Goal: Transaction & Acquisition: Purchase product/service

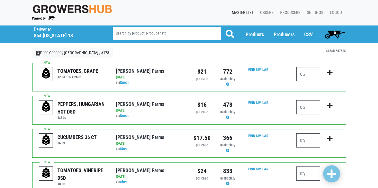
click at [308, 74] on input "number" at bounding box center [308, 74] width 24 height 14
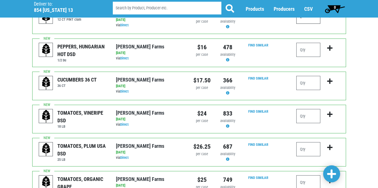
scroll to position [76, 0]
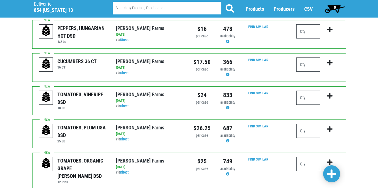
type input "2"
click at [305, 64] on input "number" at bounding box center [308, 64] width 24 height 14
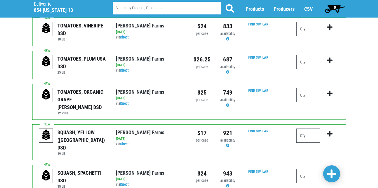
scroll to position [158, 0]
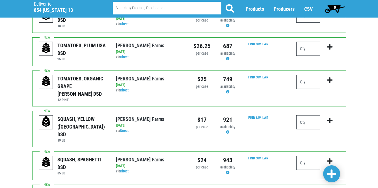
type input "4"
click at [304, 83] on input "number" at bounding box center [308, 82] width 24 height 14
type input "1"
click at [303, 115] on input "number" at bounding box center [308, 122] width 24 height 14
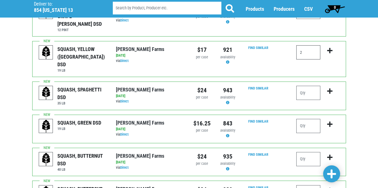
scroll to position [234, 0]
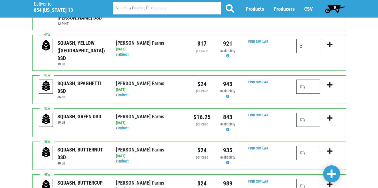
type input "2"
click at [306, 113] on input "number" at bounding box center [308, 120] width 24 height 14
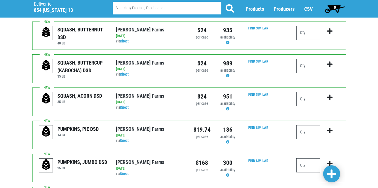
scroll to position [357, 0]
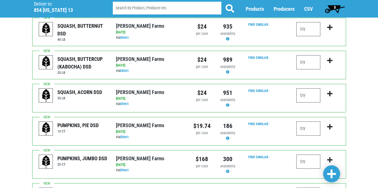
type input "3"
click at [308, 121] on input "number" at bounding box center [308, 128] width 24 height 14
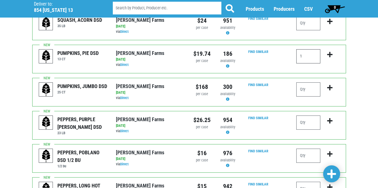
scroll to position [433, 0]
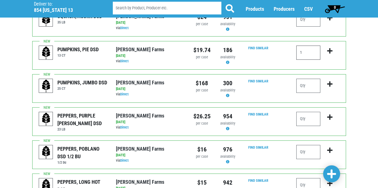
type input "1"
click at [303, 145] on input "number" at bounding box center [308, 152] width 24 height 14
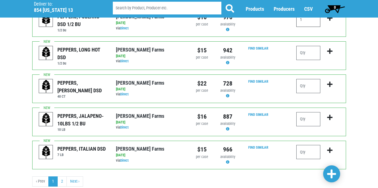
scroll to position [568, 0]
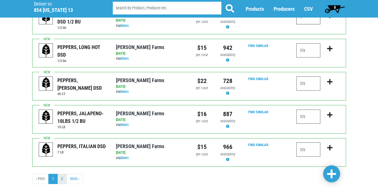
type input "1"
click at [63, 174] on link "2" at bounding box center [61, 179] width 9 height 10
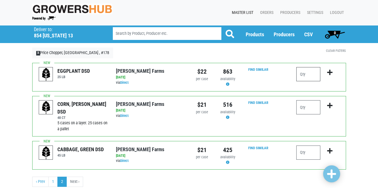
click at [305, 74] on input "number" at bounding box center [308, 74] width 24 height 14
type input "1"
click at [304, 109] on input "number" at bounding box center [308, 107] width 24 height 14
type input "8"
click at [303, 154] on input "number" at bounding box center [308, 152] width 24 height 14
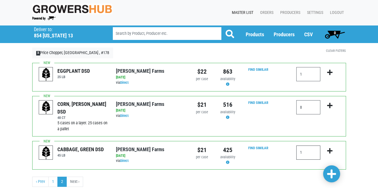
type input "1"
click at [332, 173] on span at bounding box center [331, 174] width 9 height 10
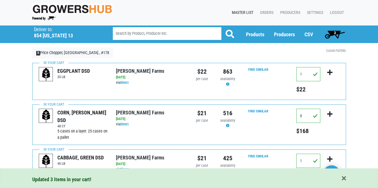
click at [336, 32] on span "3" at bounding box center [334, 34] width 25 height 11
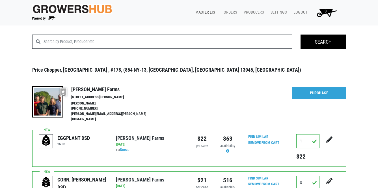
click at [211, 11] on link "Master List" at bounding box center [205, 12] width 28 height 11
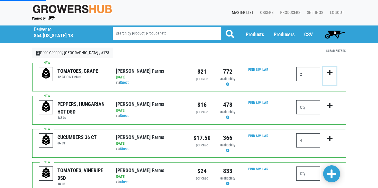
click at [330, 74] on icon "submit" at bounding box center [329, 72] width 5 height 6
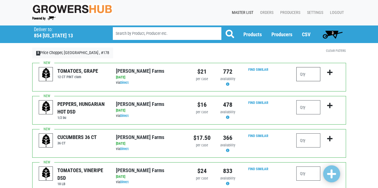
click at [305, 74] on input "number" at bounding box center [308, 74] width 24 height 14
type input "2"
click at [305, 141] on input "number" at bounding box center [308, 140] width 24 height 14
click at [333, 32] on span "3" at bounding box center [333, 33] width 2 height 5
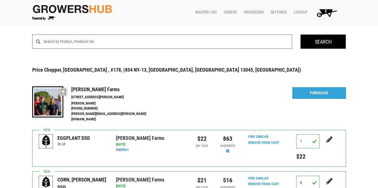
click at [333, 32] on body "Growers Hub 3 Master List Orders Producers Settings Logout 3 Search Price Chopp…" at bounding box center [189, 94] width 378 height 188
click at [215, 13] on link "Master List" at bounding box center [205, 12] width 28 height 11
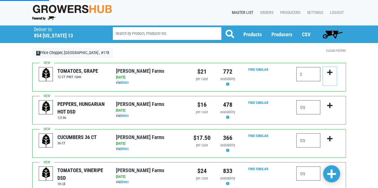
click at [331, 73] on icon "submit" at bounding box center [329, 72] width 5 height 6
click at [306, 75] on input "number" at bounding box center [308, 74] width 24 height 14
type input "2"
click at [302, 139] on input "number" at bounding box center [308, 140] width 24 height 14
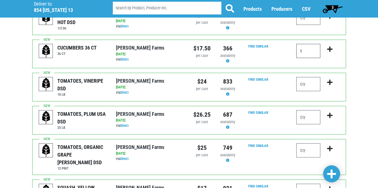
scroll to position [97, 0]
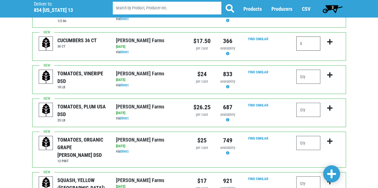
type input "5"
click at [302, 143] on input "number" at bounding box center [308, 143] width 24 height 14
type input "5"
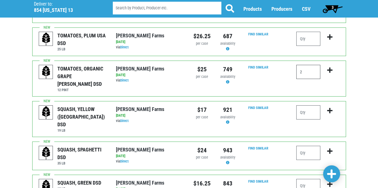
scroll to position [171, 0]
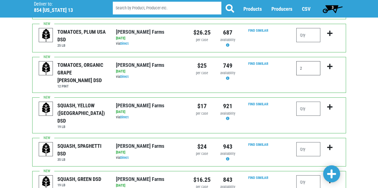
type input "2"
click at [302, 102] on input "number" at bounding box center [308, 109] width 24 height 14
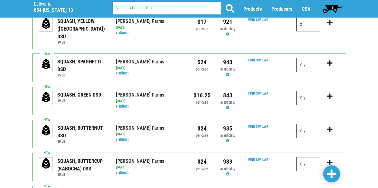
scroll to position [258, 0]
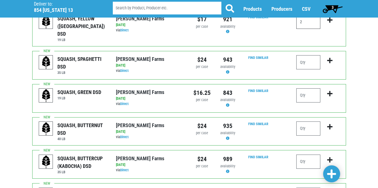
type input "2"
click at [306, 88] on input "number" at bounding box center [308, 95] width 24 height 14
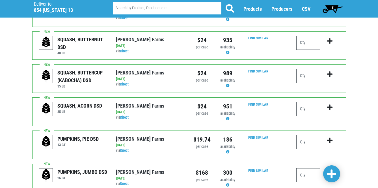
scroll to position [346, 0]
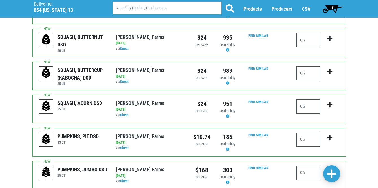
type input "3"
click at [307, 132] on input "number" at bounding box center [308, 139] width 24 height 14
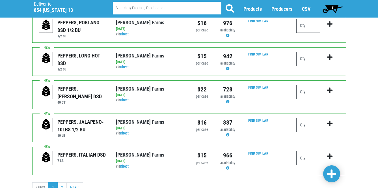
scroll to position [568, 0]
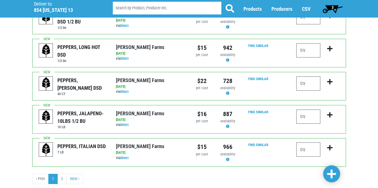
type input "1"
click at [330, 174] on span at bounding box center [331, 174] width 9 height 10
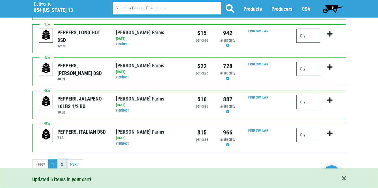
click at [63, 163] on link "2" at bounding box center [61, 164] width 9 height 10
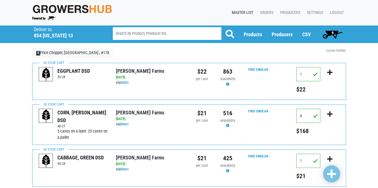
click at [332, 32] on span "9" at bounding box center [333, 33] width 2 height 5
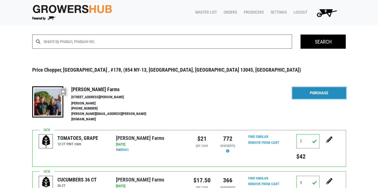
click at [316, 94] on link "Purchase" at bounding box center [319, 93] width 54 height 12
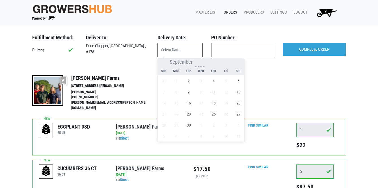
click at [177, 51] on input "text" at bounding box center [179, 50] width 45 height 14
click at [188, 80] on span "2" at bounding box center [188, 80] width 11 height 11
type input "[DATE]"
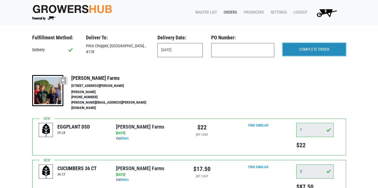
click at [305, 50] on input "COMPLETE ORDER" at bounding box center [314, 49] width 63 height 13
